Goal: Task Accomplishment & Management: Use online tool/utility

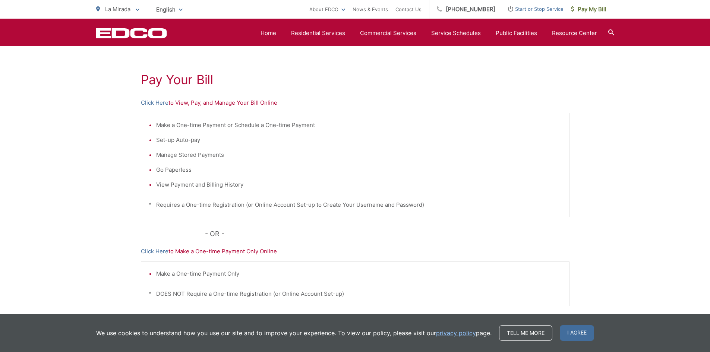
scroll to position [103, 0]
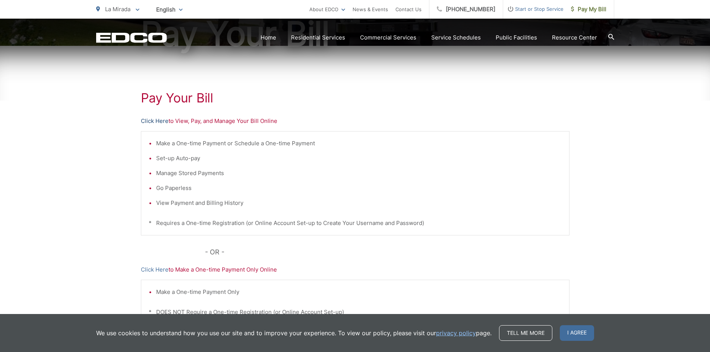
click at [157, 122] on link "Click Here" at bounding box center [155, 121] width 28 height 9
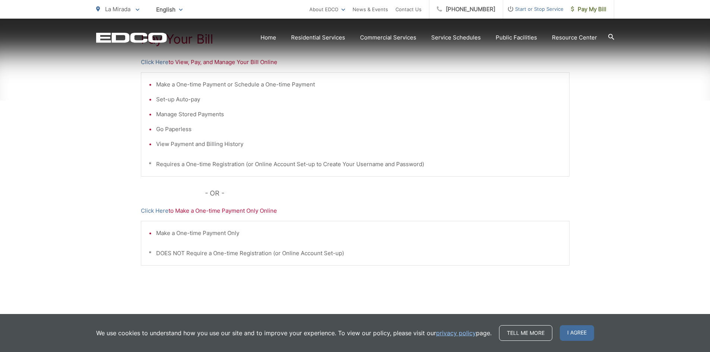
scroll to position [163, 0]
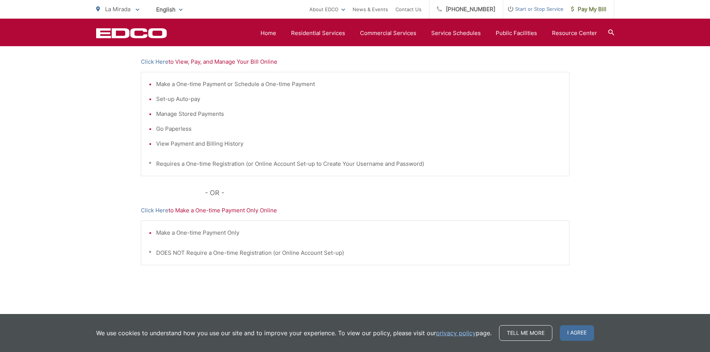
click at [156, 143] on li "View Payment and Billing History" at bounding box center [359, 143] width 406 height 9
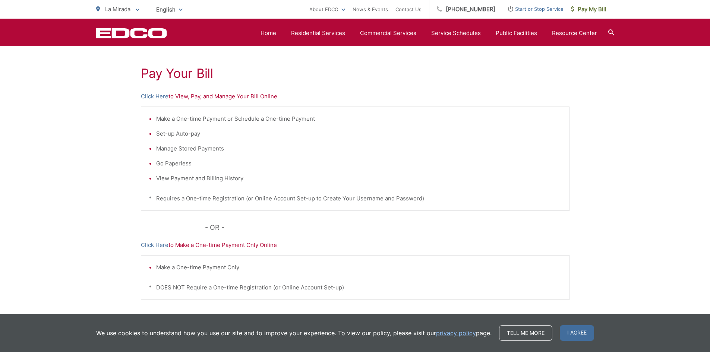
scroll to position [0, 0]
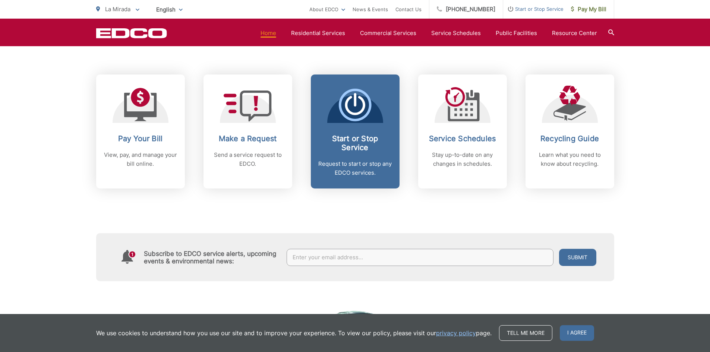
scroll to position [298, 0]
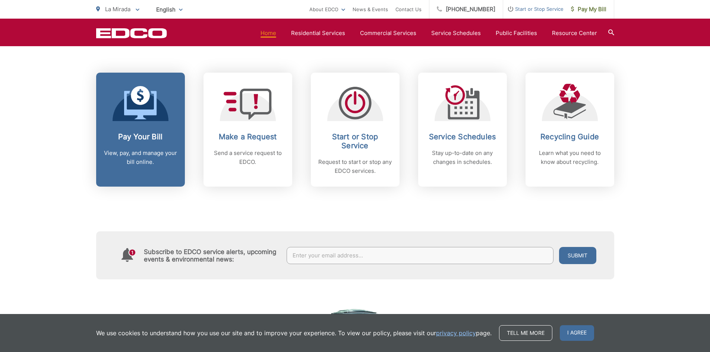
click at [140, 135] on h2 "Pay Your Bill" at bounding box center [141, 136] width 74 height 9
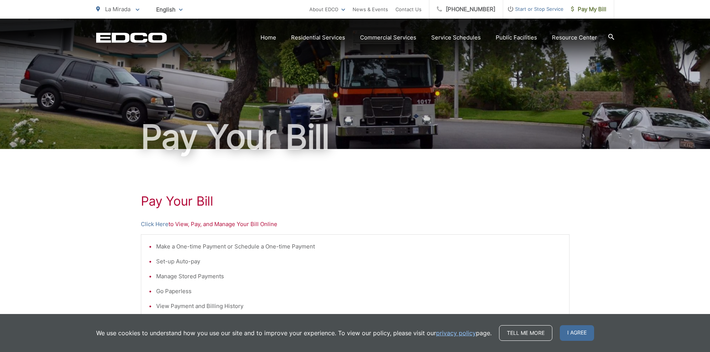
click at [180, 228] on p "Click Here to View, Pay, and Manage Your Bill Online" at bounding box center [355, 224] width 429 height 9
click at [239, 224] on p "Click Here to View, Pay, and Manage Your Bill Online" at bounding box center [355, 224] width 429 height 9
